Goal: Book appointment/travel/reservation

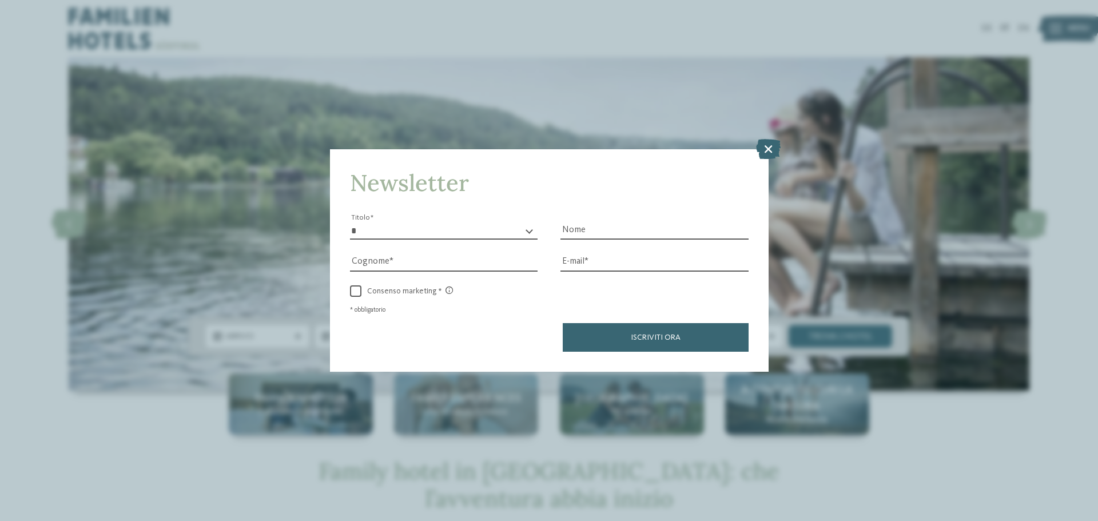
click at [382, 229] on select "* ****** ******* ******** ******" at bounding box center [444, 230] width 188 height 17
select select "*"
click at [350, 222] on select "* ****** ******* ******** ******" at bounding box center [444, 230] width 188 height 17
click at [598, 233] on input "Nome" at bounding box center [654, 230] width 188 height 17
type input "******"
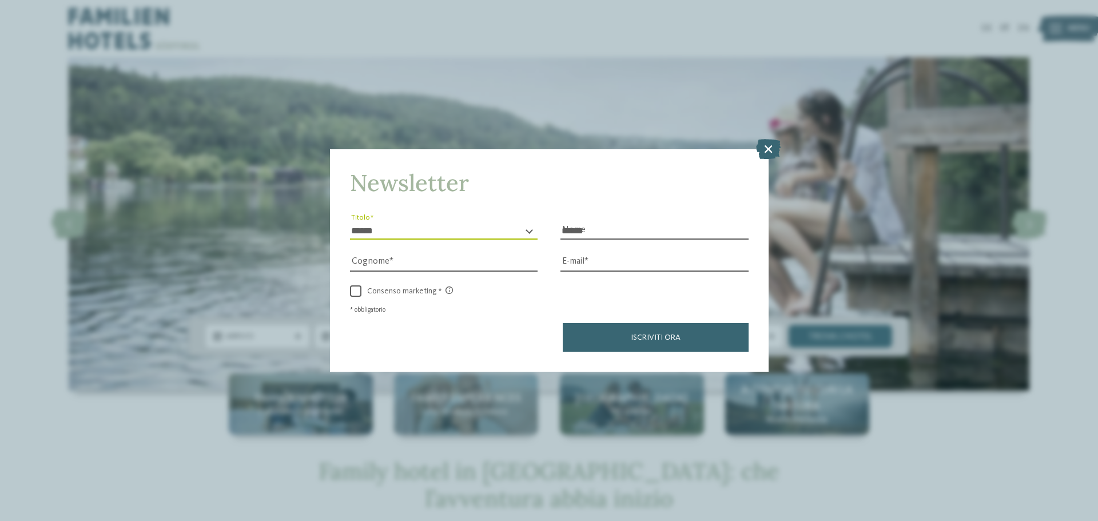
type input "*******"
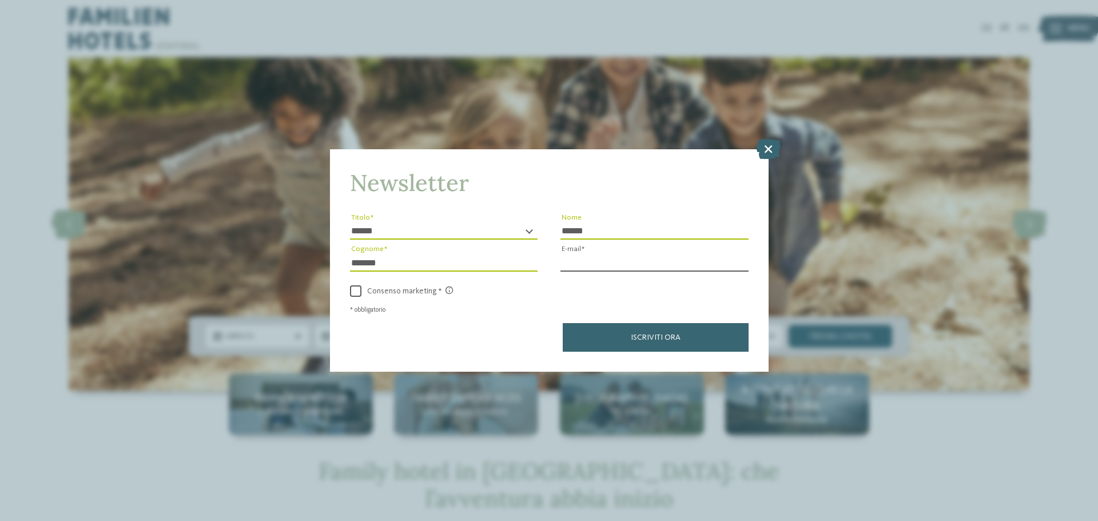
click at [639, 258] on input "E-mail" at bounding box center [654, 262] width 188 height 17
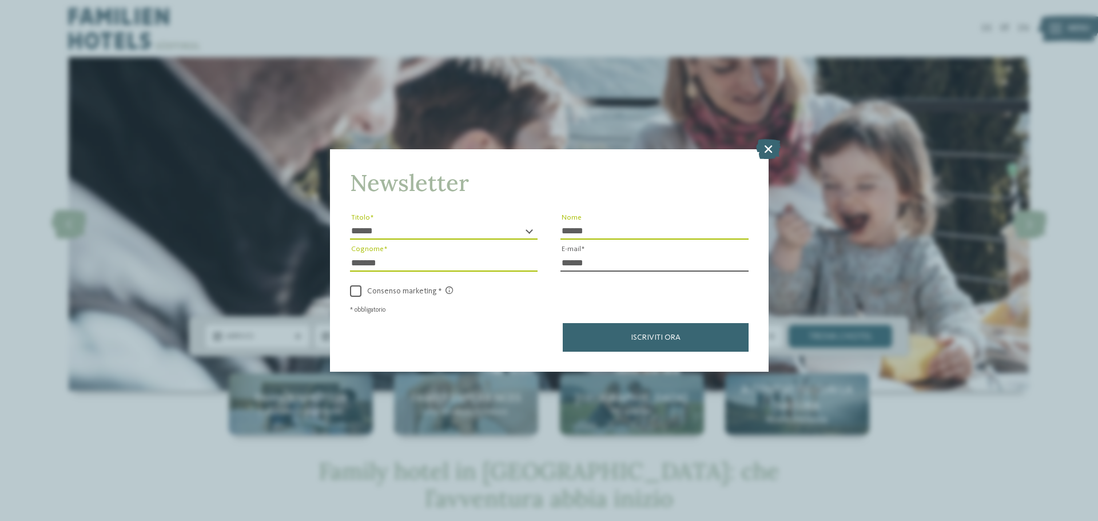
paste input "*"
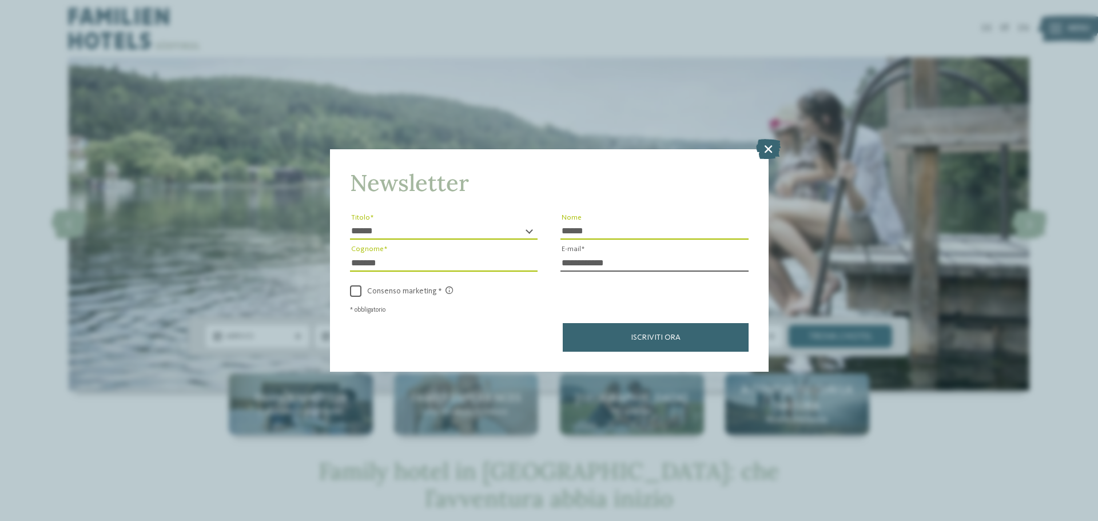
paste input "*"
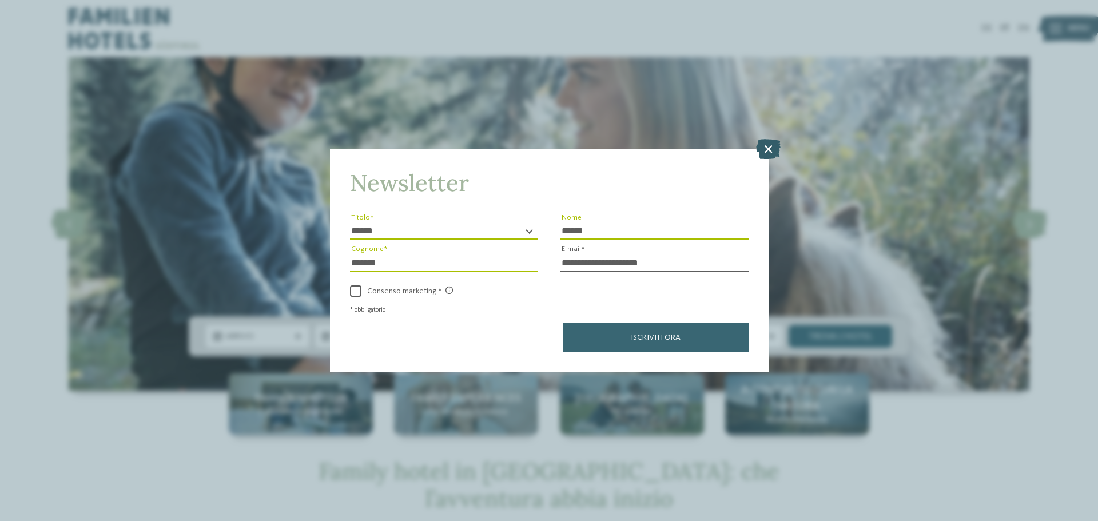
type input "**********"
click at [770, 146] on icon at bounding box center [768, 149] width 25 height 20
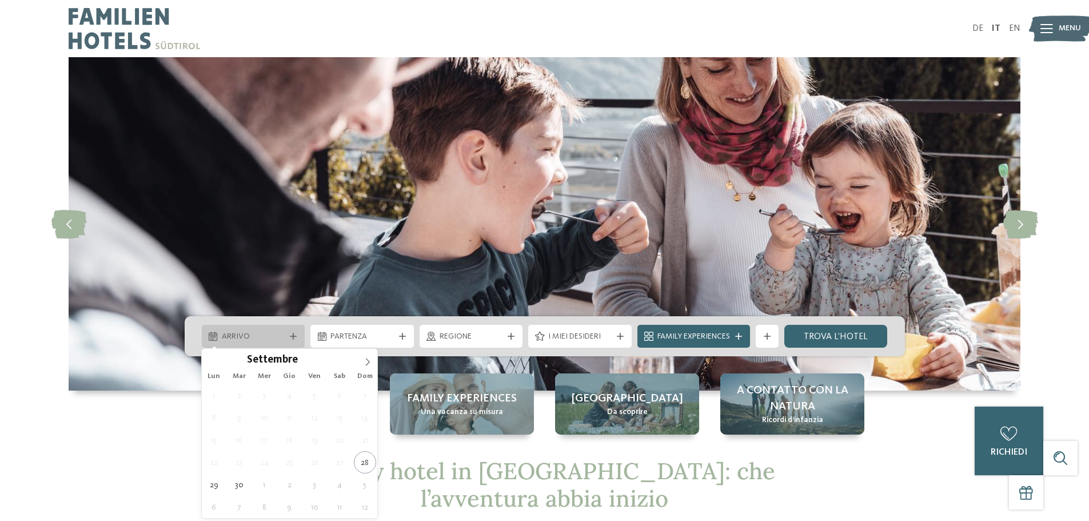
click at [280, 333] on span "Arrivo" at bounding box center [253, 336] width 63 height 11
click at [368, 358] on icon at bounding box center [368, 362] width 8 height 8
type div "[DATE]"
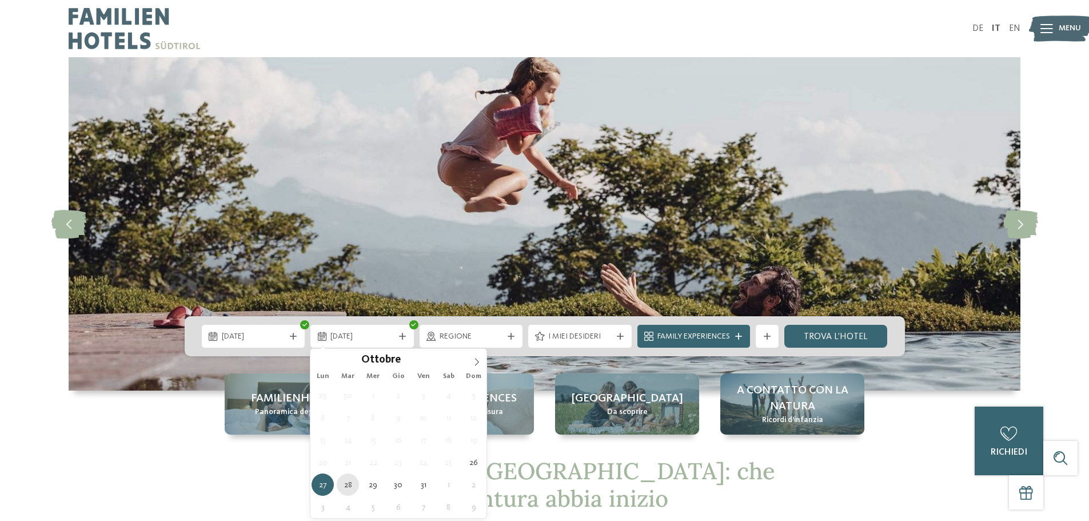
type div "[DATE]"
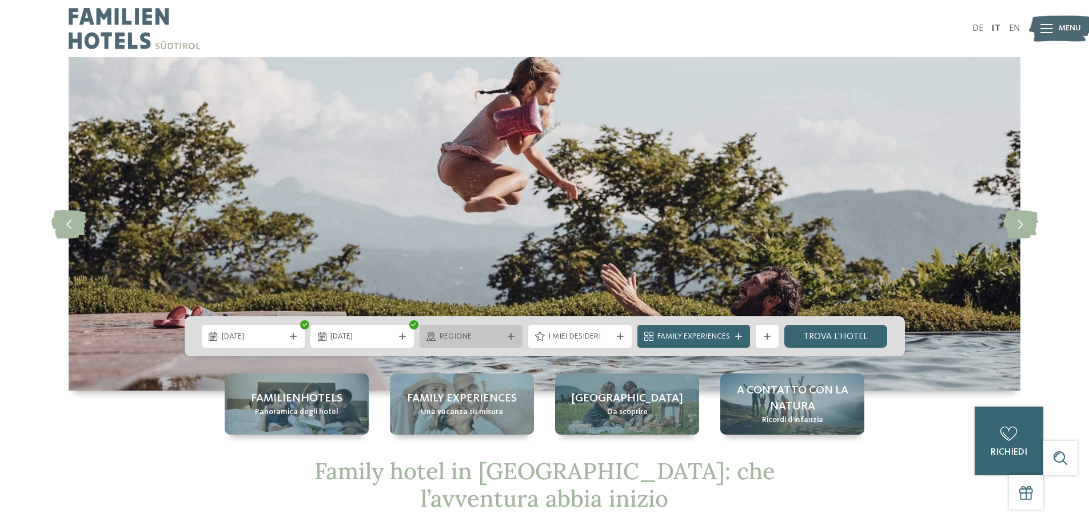
click at [481, 332] on span "Regione" at bounding box center [471, 336] width 63 height 11
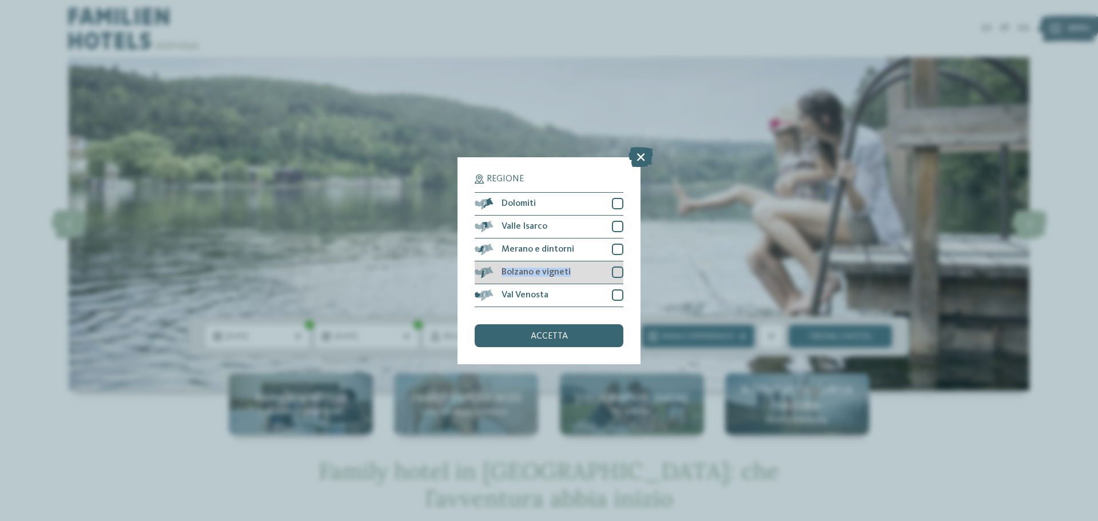
drag, startPoint x: 614, startPoint y: 248, endPoint x: 614, endPoint y: 270, distance: 22.3
click at [614, 270] on div "Dolomiti Valle Isarco" at bounding box center [549, 249] width 149 height 115
click at [614, 270] on div at bounding box center [617, 271] width 11 height 11
click at [616, 254] on div at bounding box center [617, 249] width 11 height 11
click at [619, 225] on div at bounding box center [617, 226] width 11 height 11
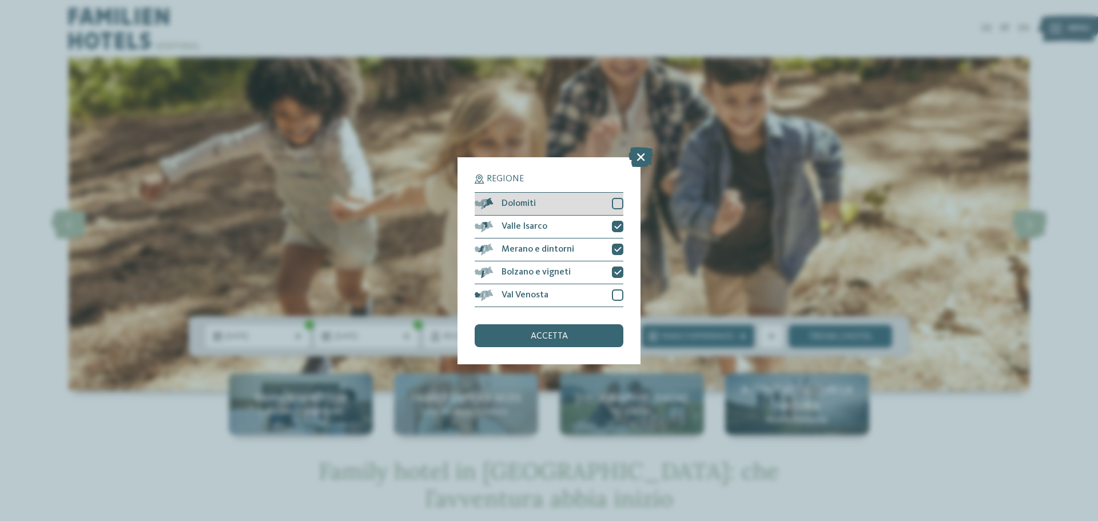
click at [618, 201] on div at bounding box center [617, 203] width 11 height 11
click at [618, 296] on div at bounding box center [617, 294] width 11 height 11
click at [554, 330] on div "accetta" at bounding box center [549, 335] width 149 height 23
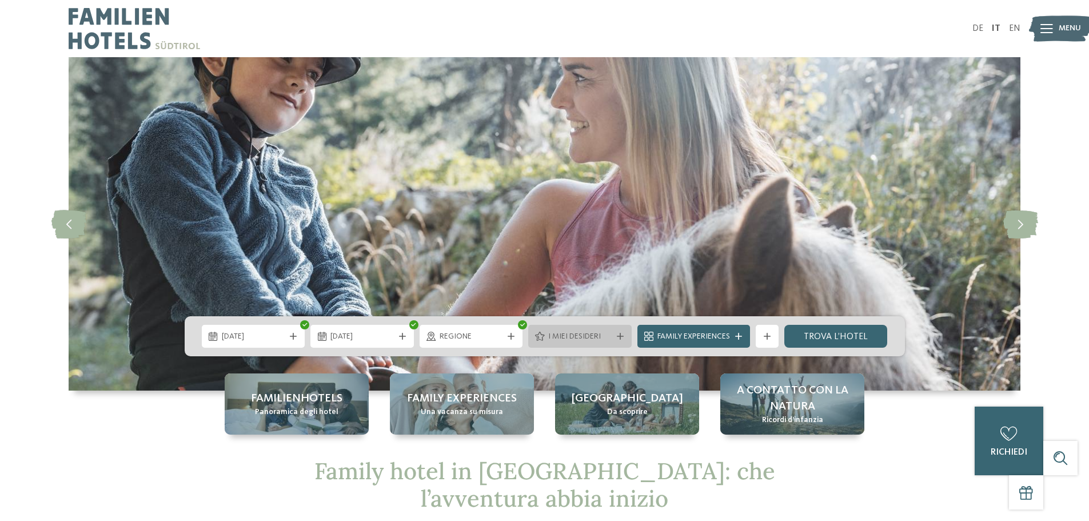
click at [587, 334] on span "I miei desideri" at bounding box center [579, 336] width 63 height 11
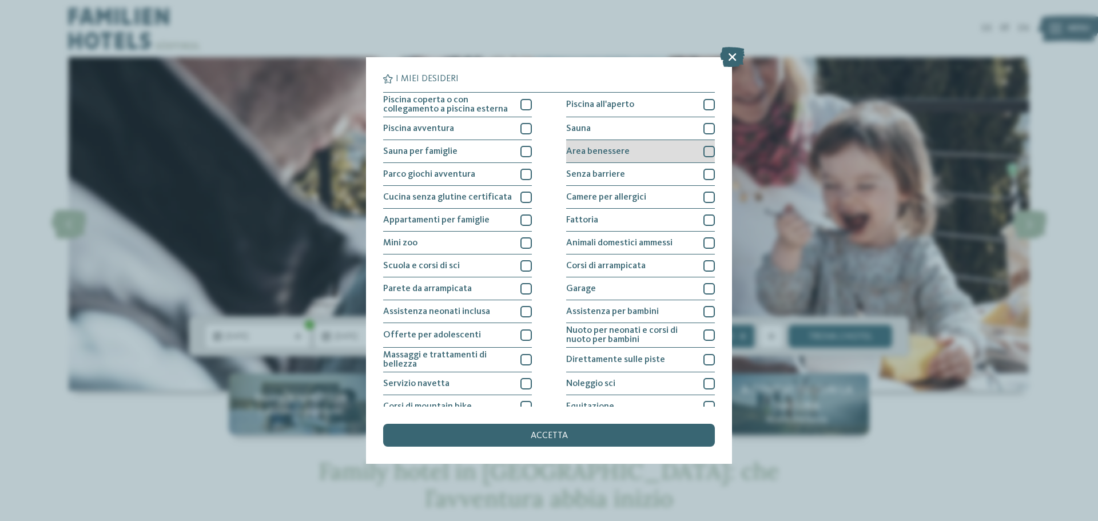
click at [696, 153] on div "Area benessere" at bounding box center [640, 151] width 149 height 23
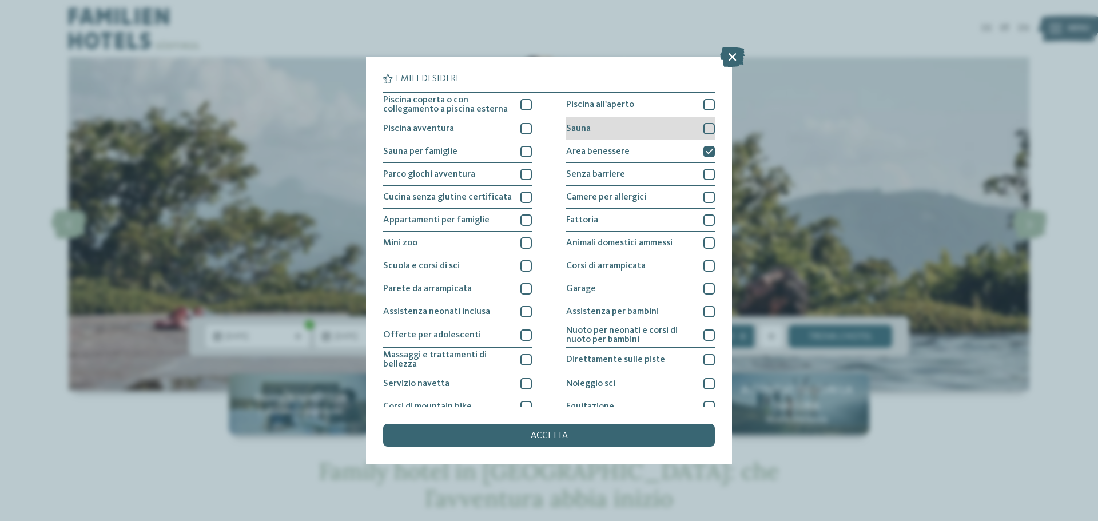
click at [696, 132] on div "Sauna" at bounding box center [640, 128] width 149 height 23
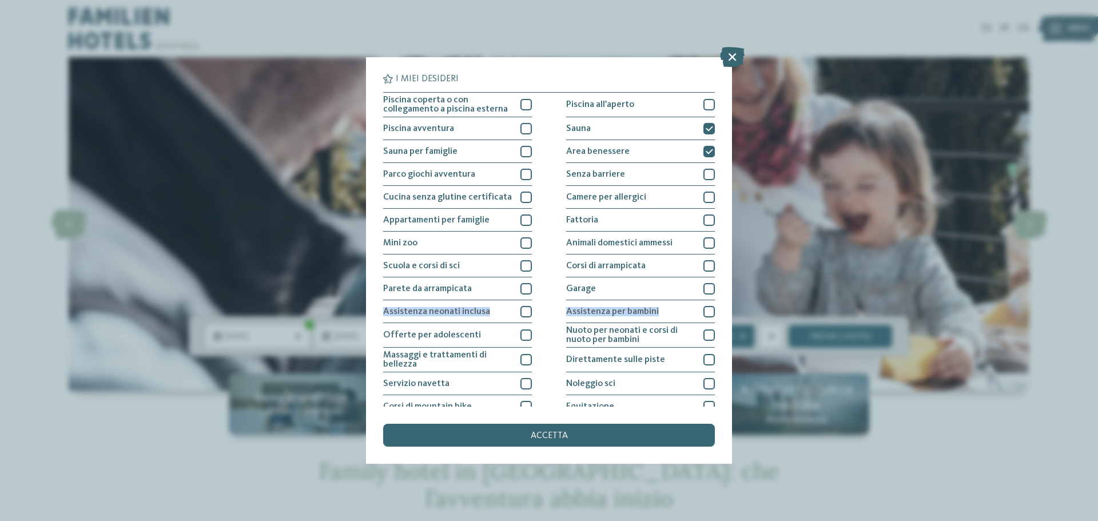
drag, startPoint x: 727, startPoint y: 288, endPoint x: 725, endPoint y: 314, distance: 26.4
click at [725, 314] on div "I miei desideri Piscina coperta o con collegamento a piscina esterna Piscina al…" at bounding box center [549, 260] width 366 height 407
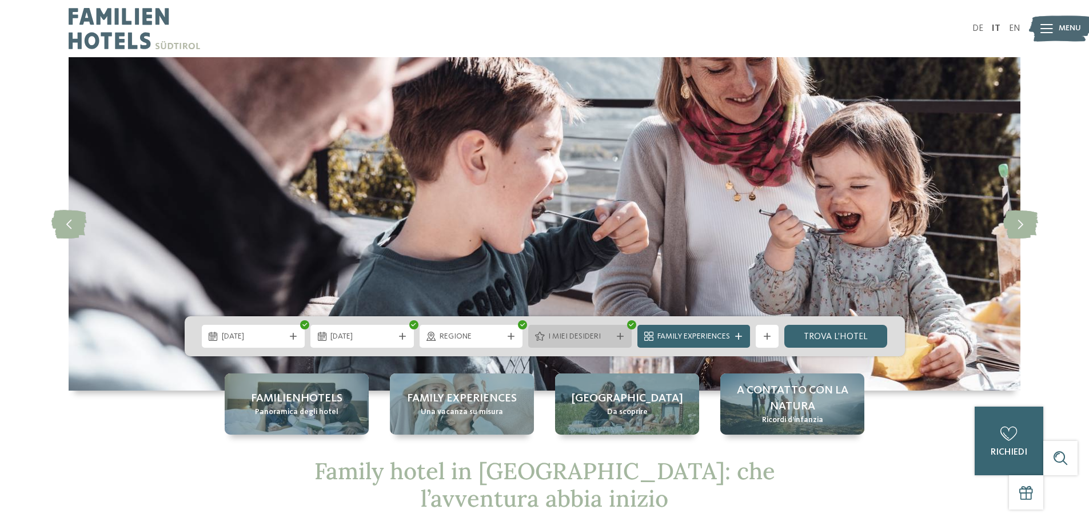
click at [584, 335] on span "I miei desideri" at bounding box center [579, 336] width 63 height 11
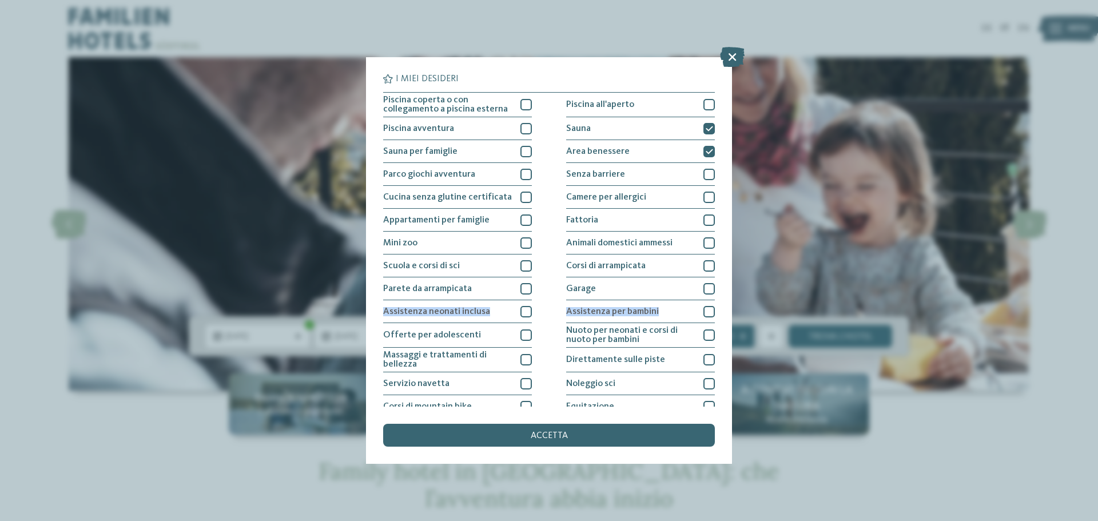
drag, startPoint x: 708, startPoint y: 285, endPoint x: 714, endPoint y: 313, distance: 28.5
click at [714, 313] on div "I miei desideri Piscina coperta o con collegamento a piscina esterna Piscina al…" at bounding box center [549, 240] width 332 height 332
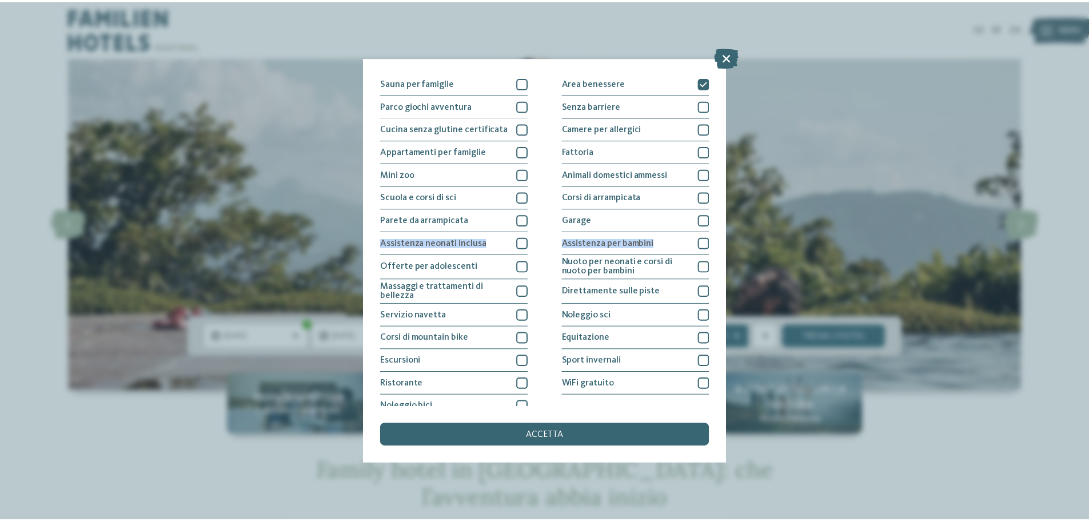
scroll to position [80, 0]
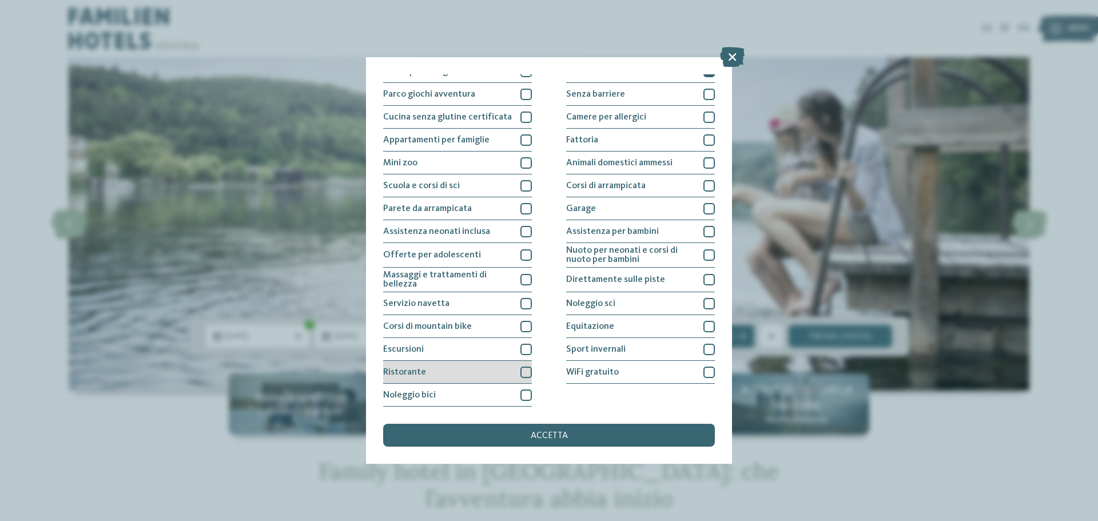
click at [516, 371] on div "Ristorante" at bounding box center [457, 372] width 149 height 23
click at [537, 432] on span "accetta" at bounding box center [549, 435] width 37 height 9
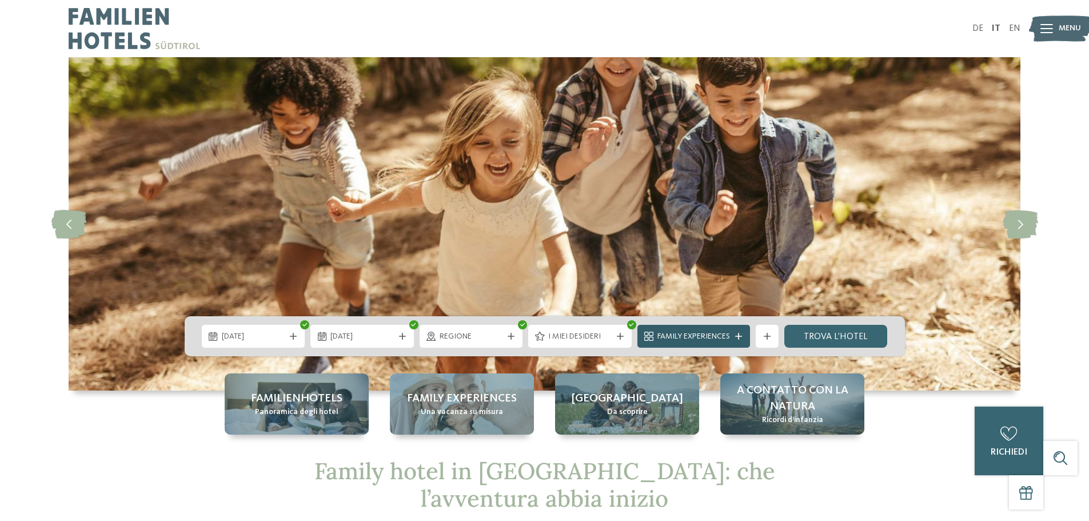
click at [734, 332] on div "Family Experiences" at bounding box center [694, 336] width 113 height 23
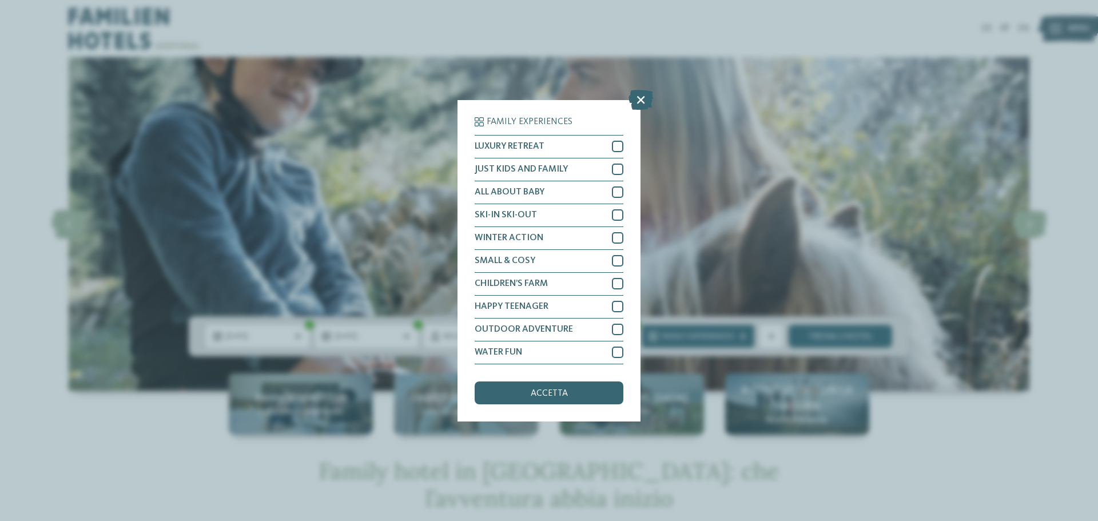
click at [560, 405] on div "Family Experiences LUXURY RETREAT JUST KIDS AND FAMILY" at bounding box center [548, 260] width 183 height 321
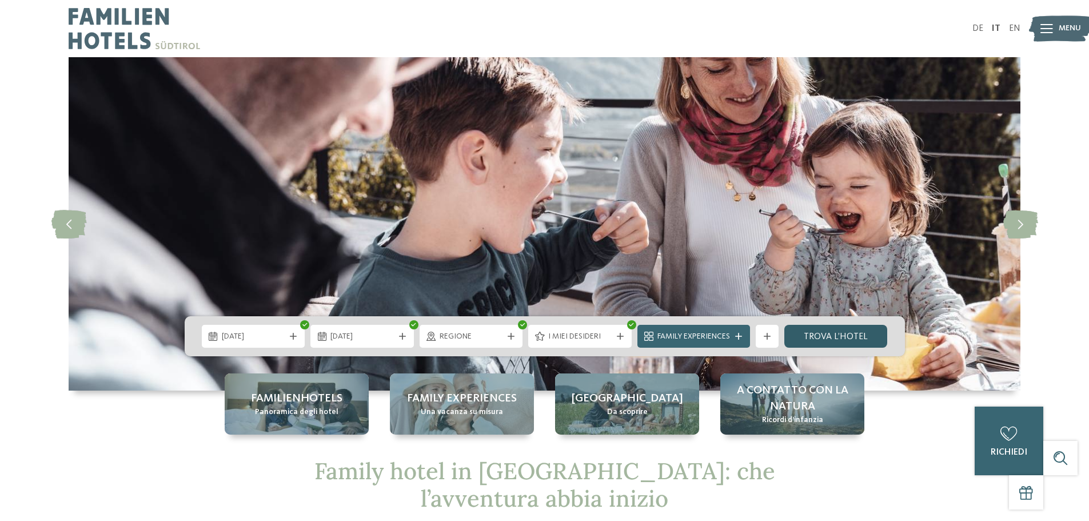
click at [845, 330] on link "trova l’hotel" at bounding box center [835, 336] width 103 height 23
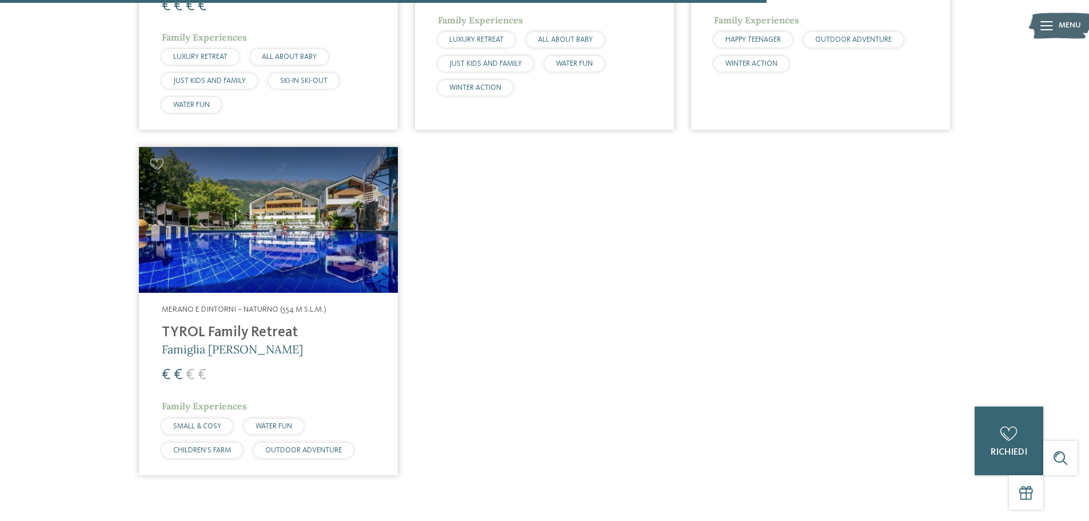
scroll to position [1494, 0]
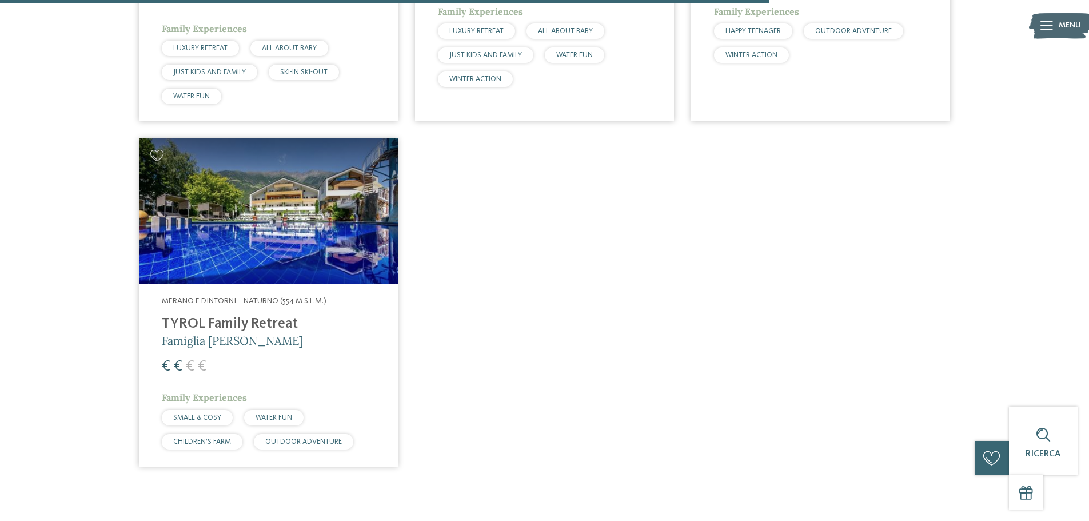
click at [237, 322] on h4 "TYROL Family Retreat" at bounding box center [268, 324] width 213 height 17
